Goal: Check status: Check status

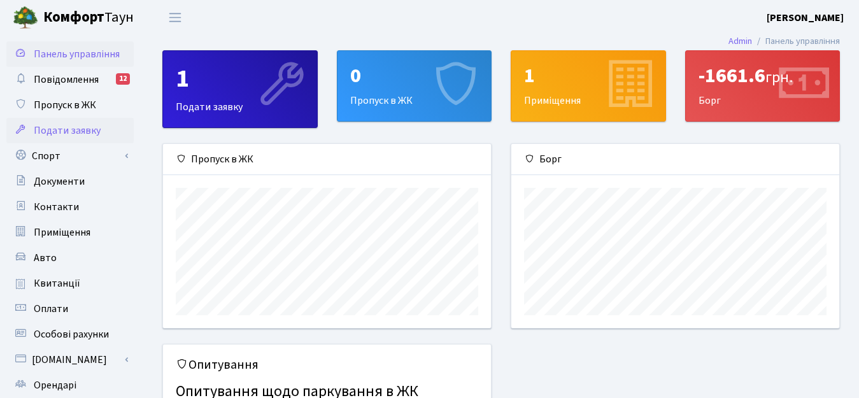
scroll to position [184, 328]
click at [61, 284] on span "Квитанції" at bounding box center [57, 283] width 46 height 14
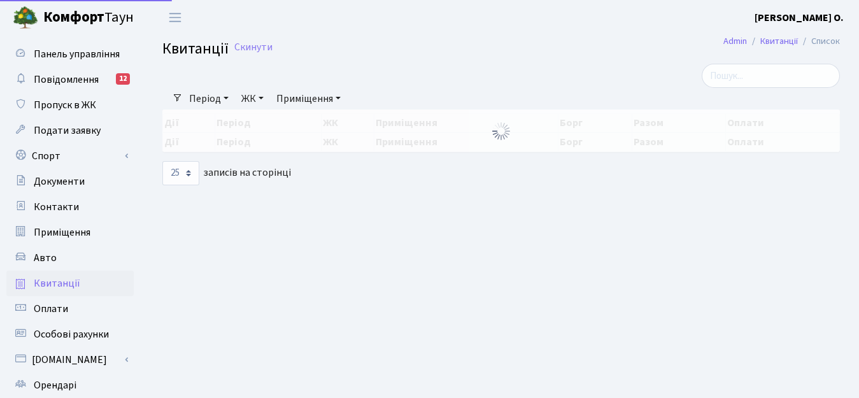
select select "25"
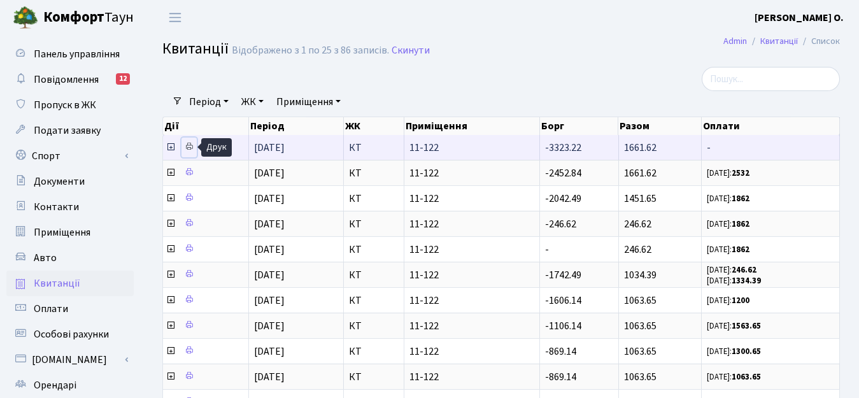
click at [187, 145] on icon at bounding box center [189, 146] width 9 height 9
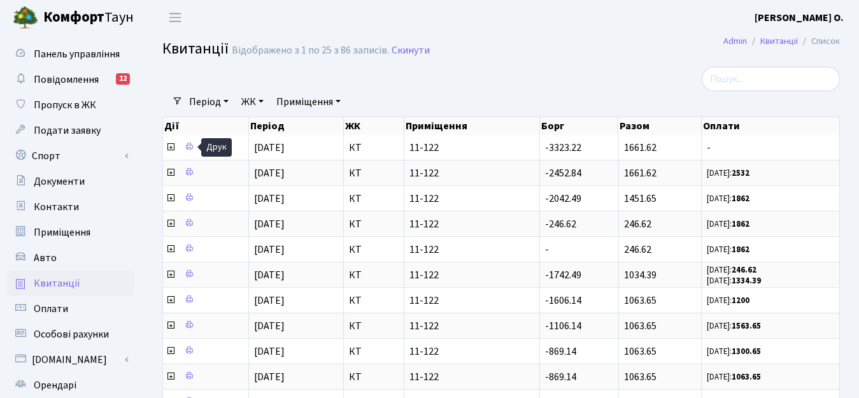
click at [829, 20] on b "[PERSON_NAME]" at bounding box center [798, 18] width 89 height 14
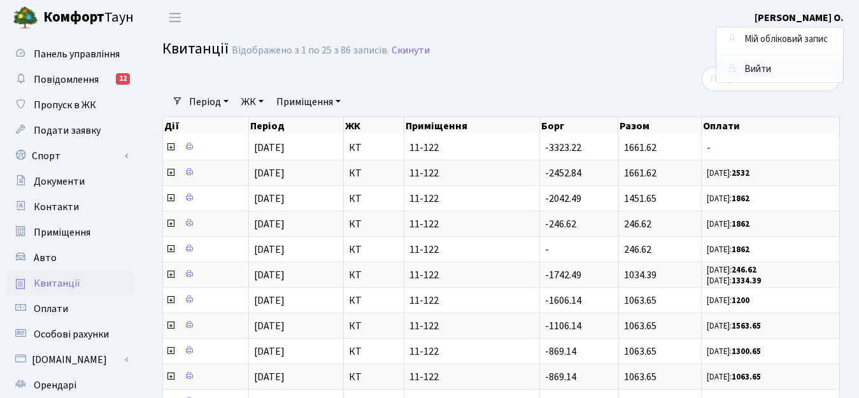
click at [766, 67] on link "Вийти" at bounding box center [779, 70] width 127 height 20
